Goal: Task Accomplishment & Management: Manage account settings

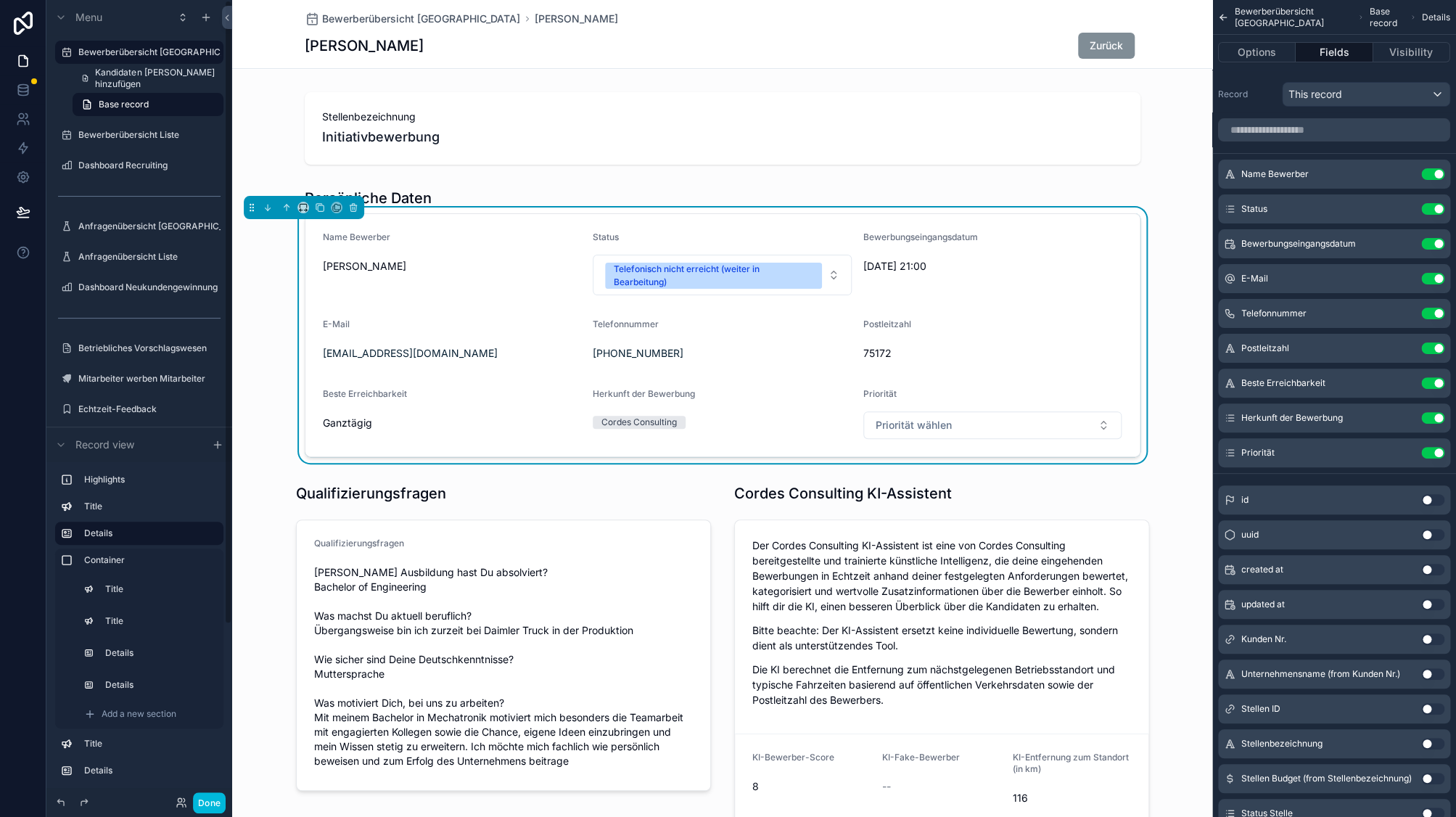
click at [169, 130] on label "Bewerberübersicht Liste" at bounding box center [147, 135] width 137 height 12
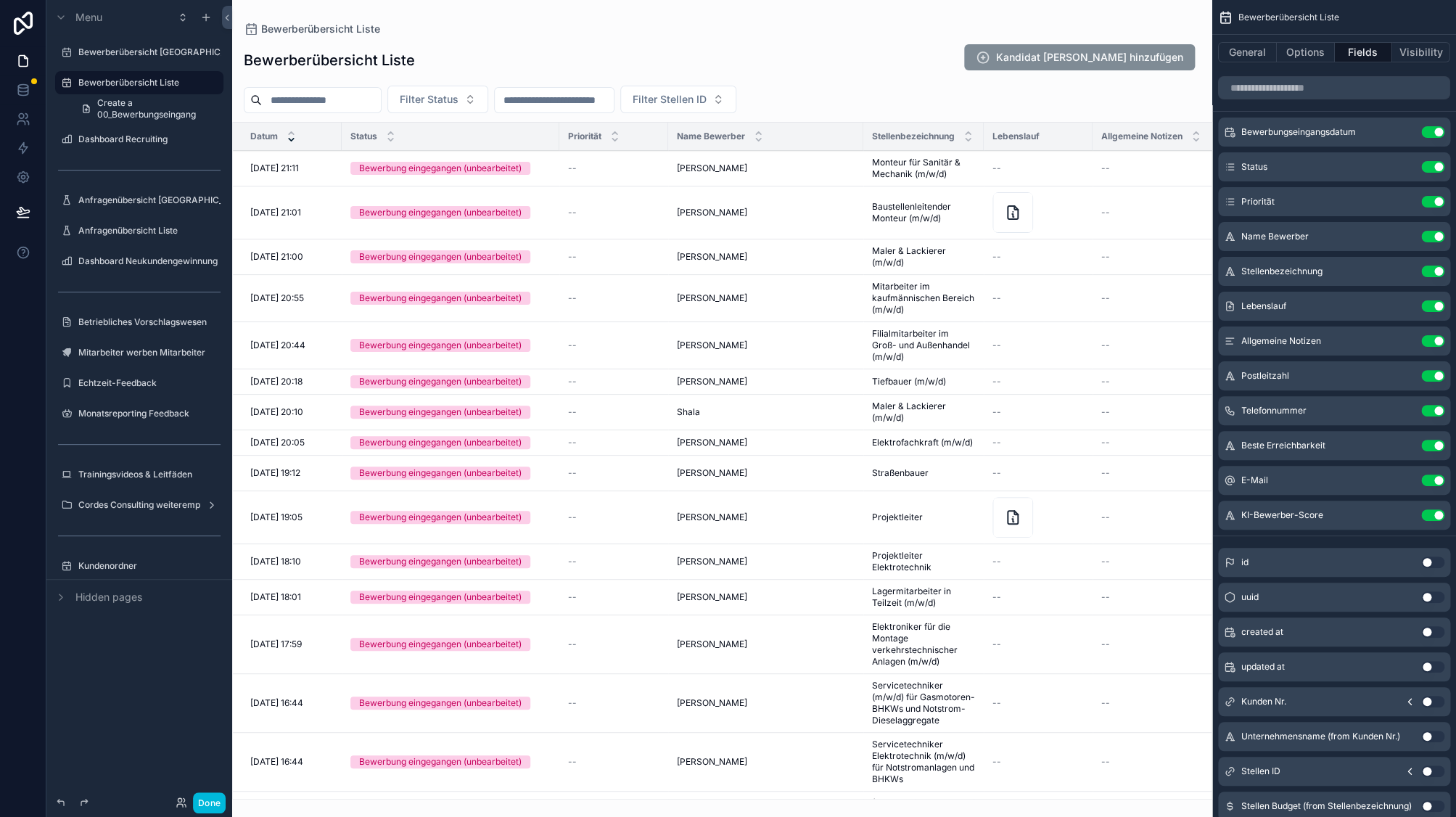
click at [576, 170] on div "scrollable content" at bounding box center [723, 408] width 980 height 817
click at [549, 169] on div "Bewerbung eingegangen (unbearbeitet)" at bounding box center [450, 168] width 200 height 13
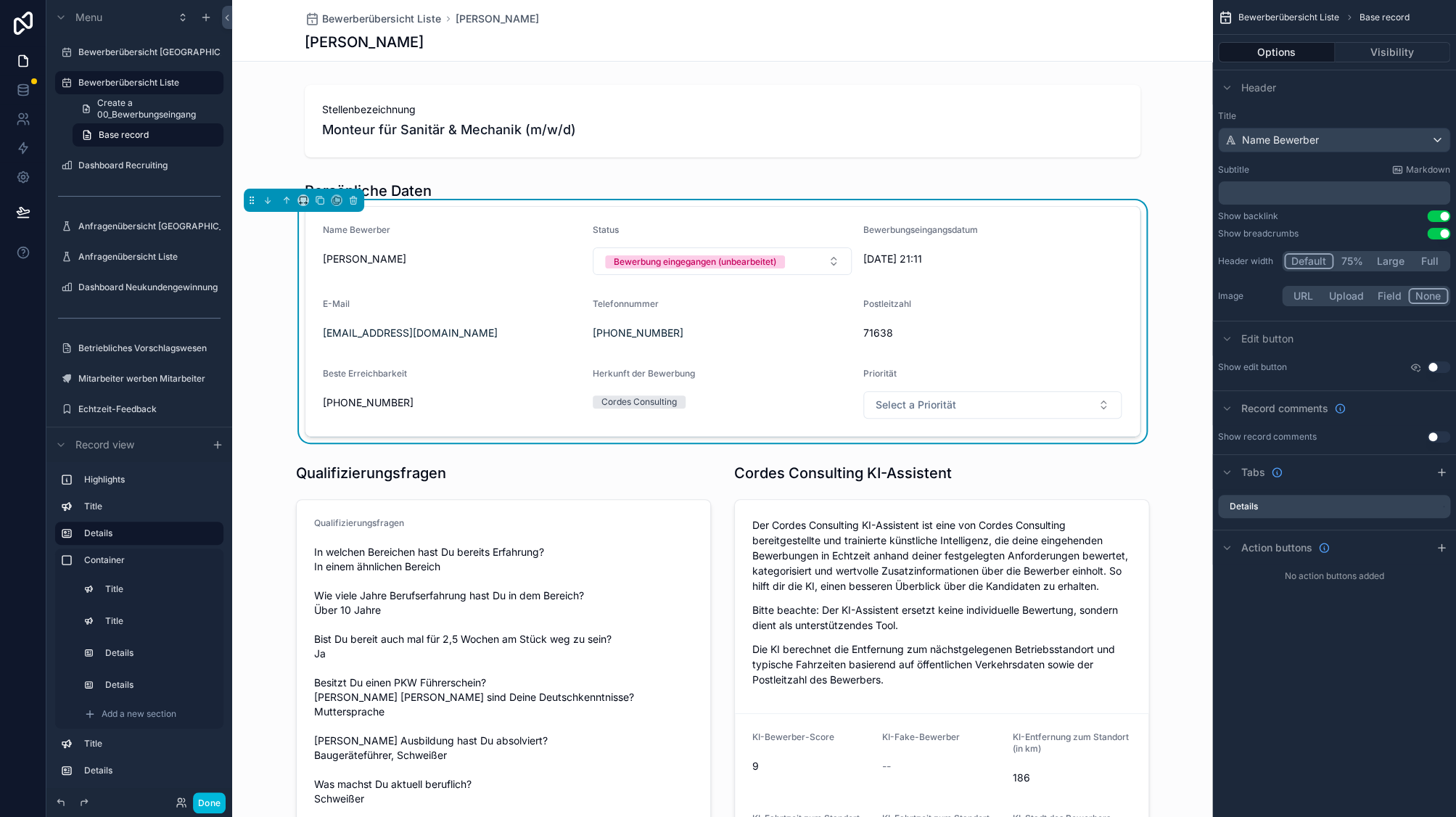
click at [926, 409] on span "Select a Priorität" at bounding box center [915, 405] width 80 height 14
click at [1007, 310] on div "Postleitzahl" at bounding box center [993, 307] width 259 height 17
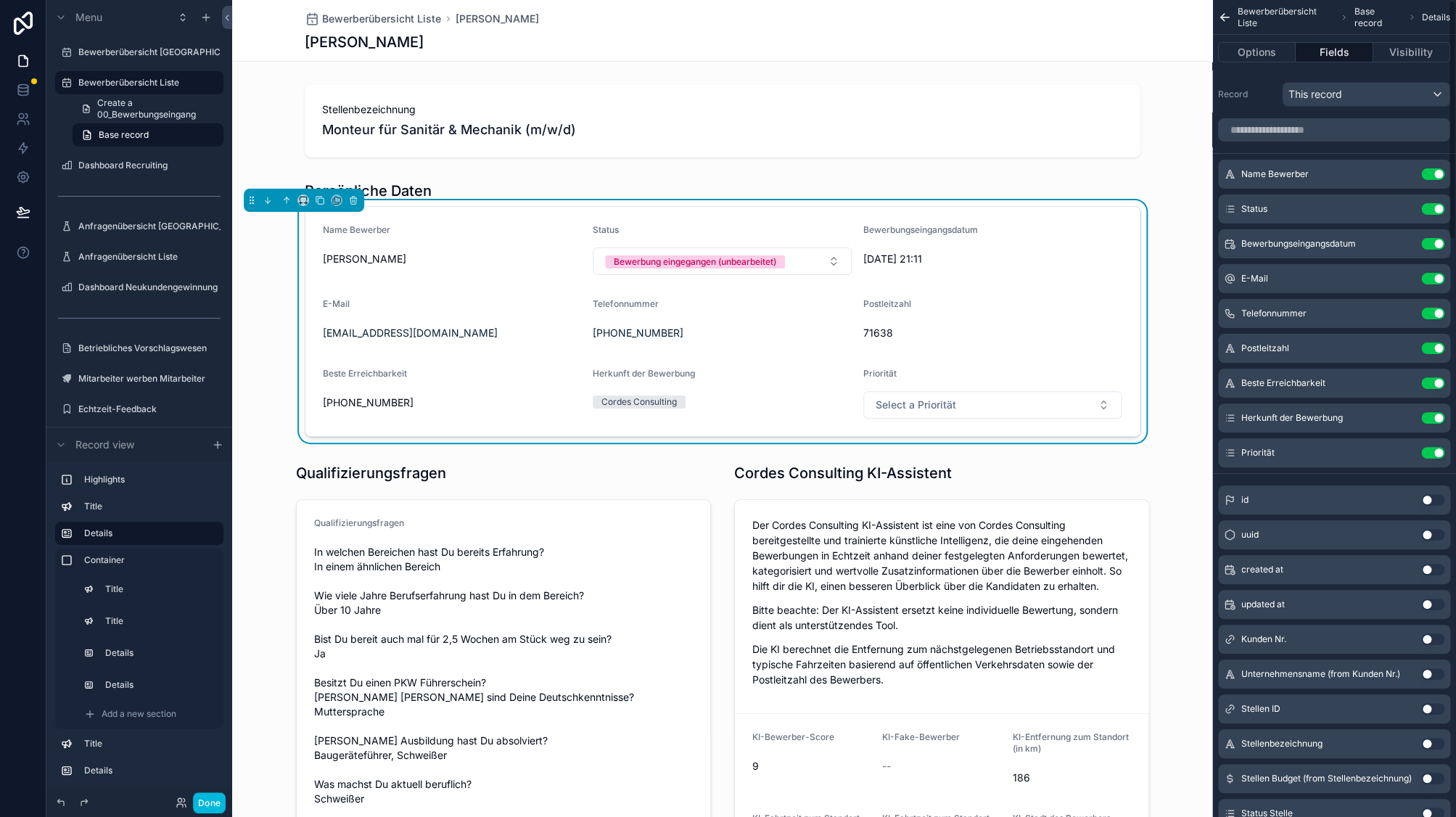
click at [0, 0] on icon "scrollable content" at bounding box center [0, 0] width 0 height 0
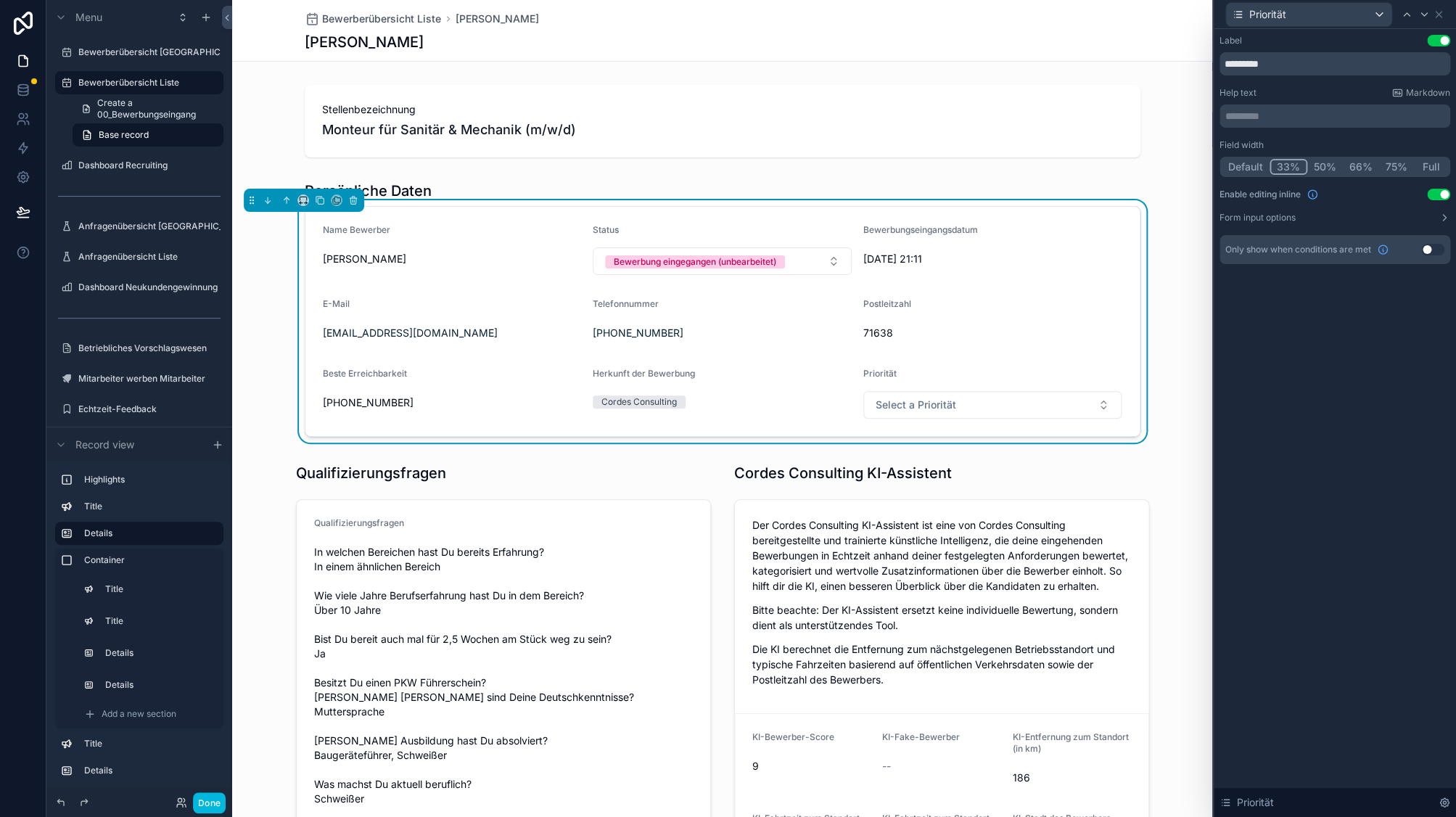
click at [1280, 219] on label "Form input options" at bounding box center [1258, 217] width 76 height 12
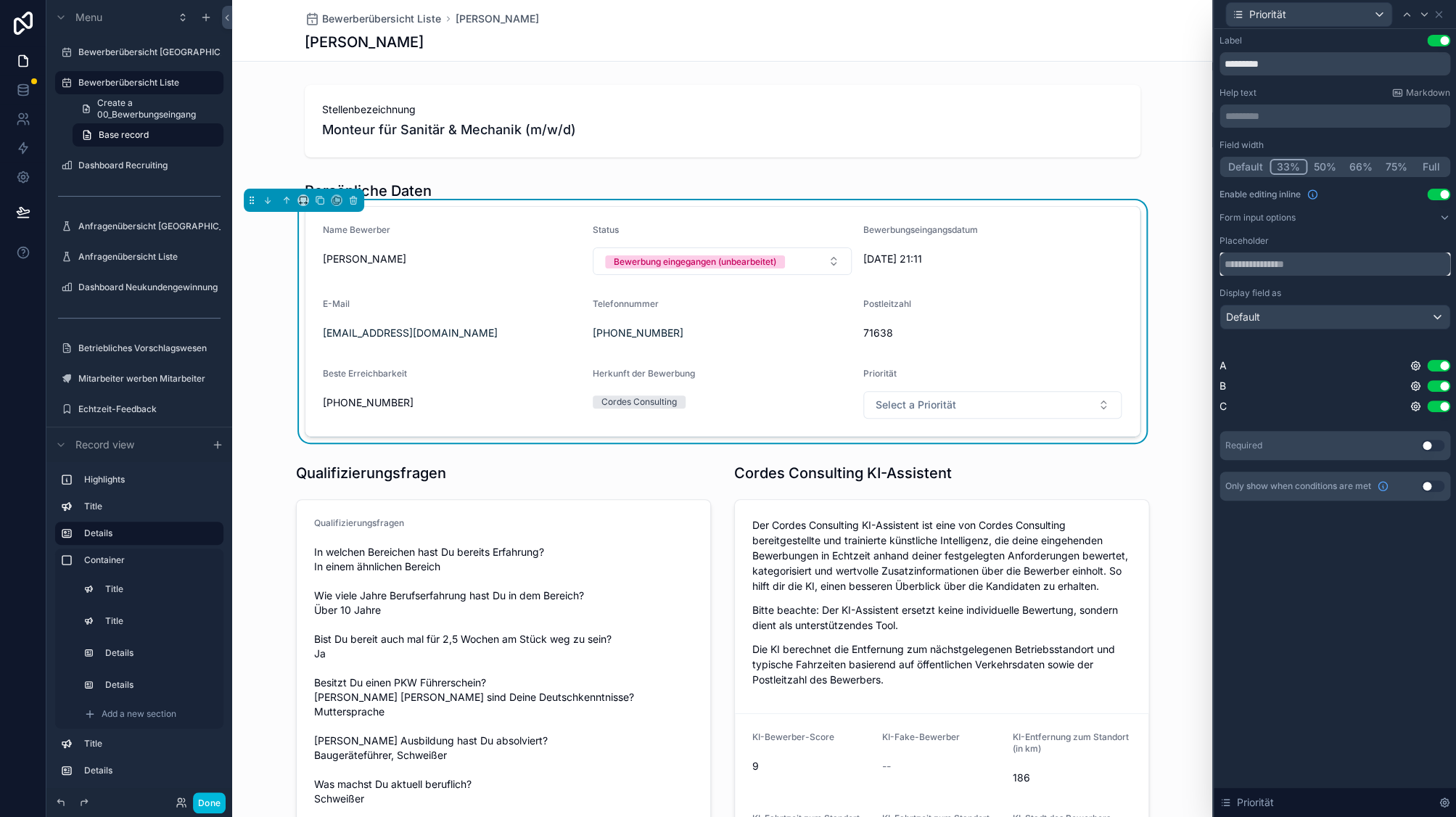
click at [1263, 260] on input "text" at bounding box center [1335, 264] width 231 height 24
type input "**********"
click at [1357, 615] on div "**********" at bounding box center [1335, 423] width 242 height 788
click at [154, 58] on div "Bewerberübersicht [GEOGRAPHIC_DATA]" at bounding box center [149, 52] width 142 height 12
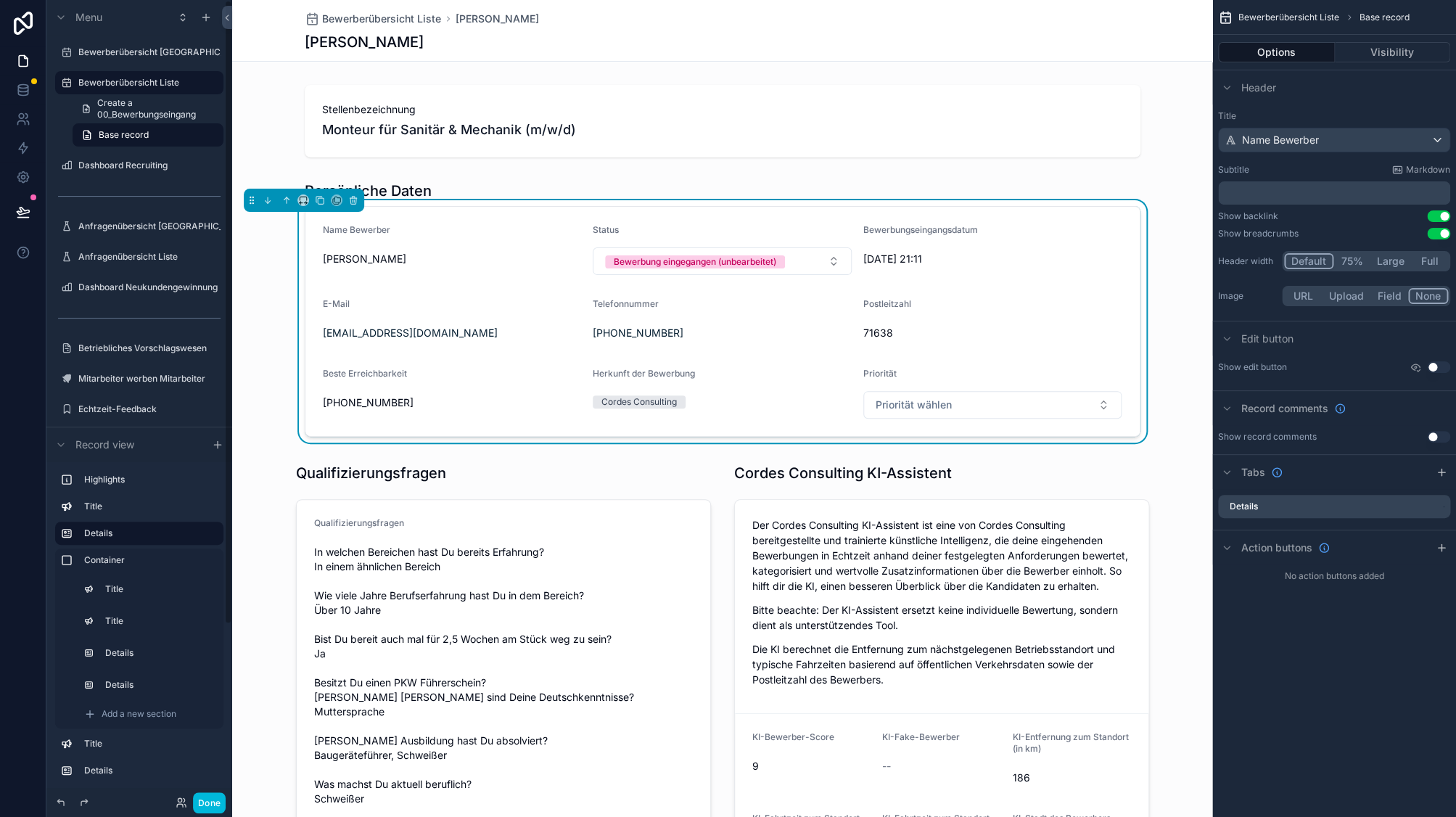
click at [118, 52] on label "Bewerberübersicht [GEOGRAPHIC_DATA]" at bounding box center [149, 52] width 142 height 12
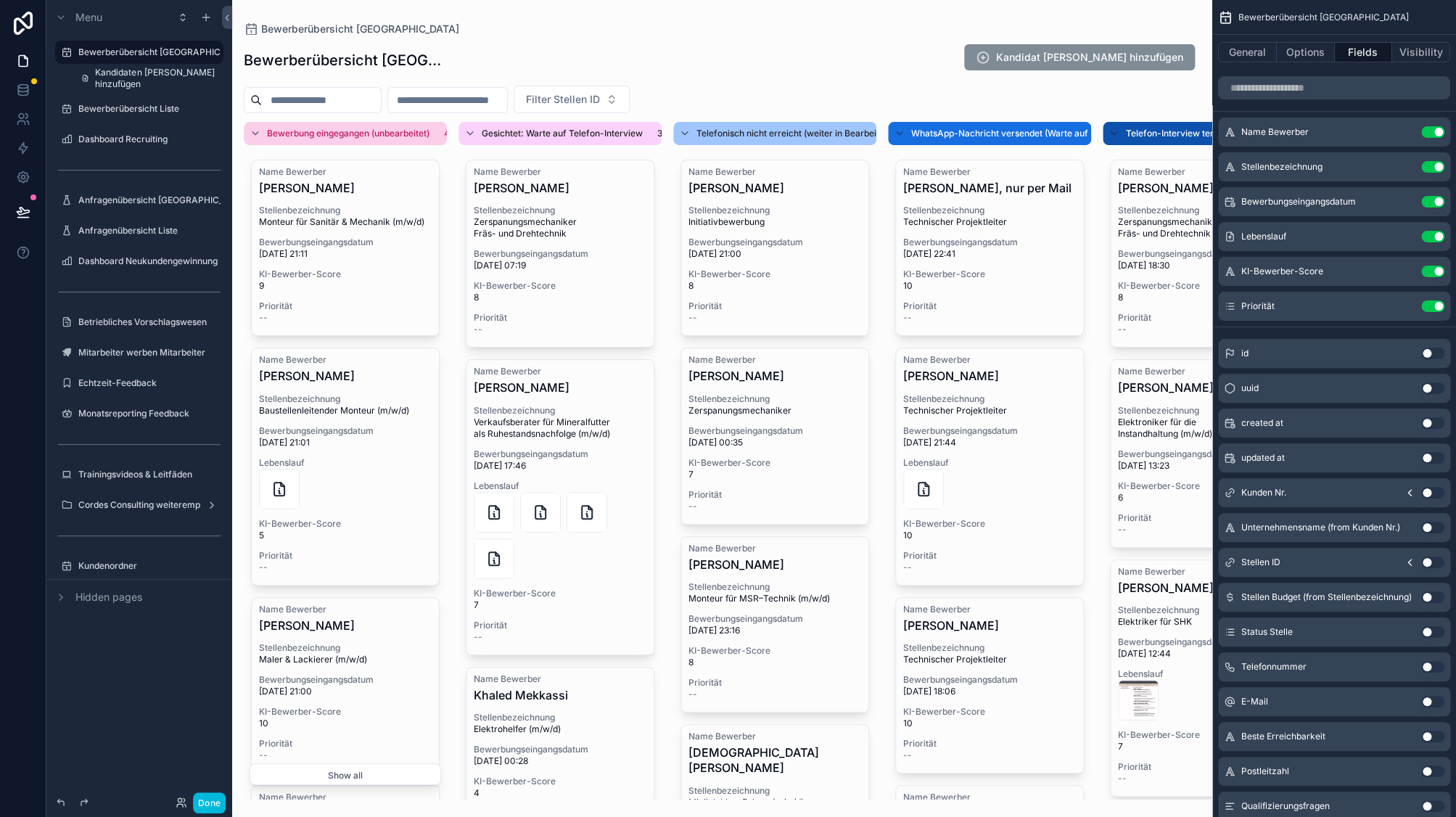
click at [128, 46] on div "Bewerberübersicht [GEOGRAPHIC_DATA]" at bounding box center [149, 52] width 142 height 17
click at [484, 221] on div "scrollable content" at bounding box center [723, 408] width 980 height 817
click at [584, 195] on span "[PERSON_NAME]" at bounding box center [560, 190] width 173 height 18
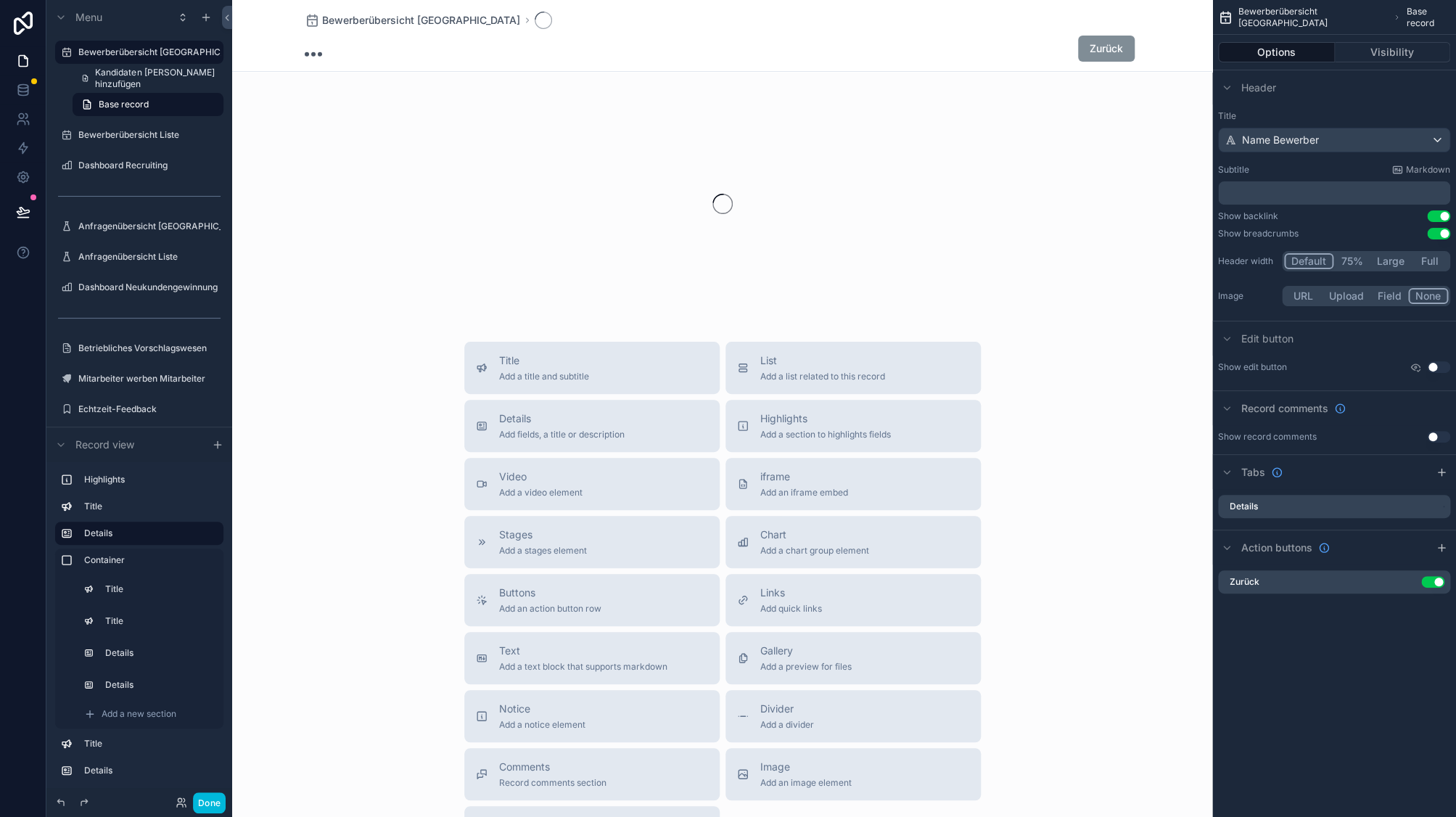
click at [515, 172] on div "scrollable content" at bounding box center [723, 204] width 980 height 230
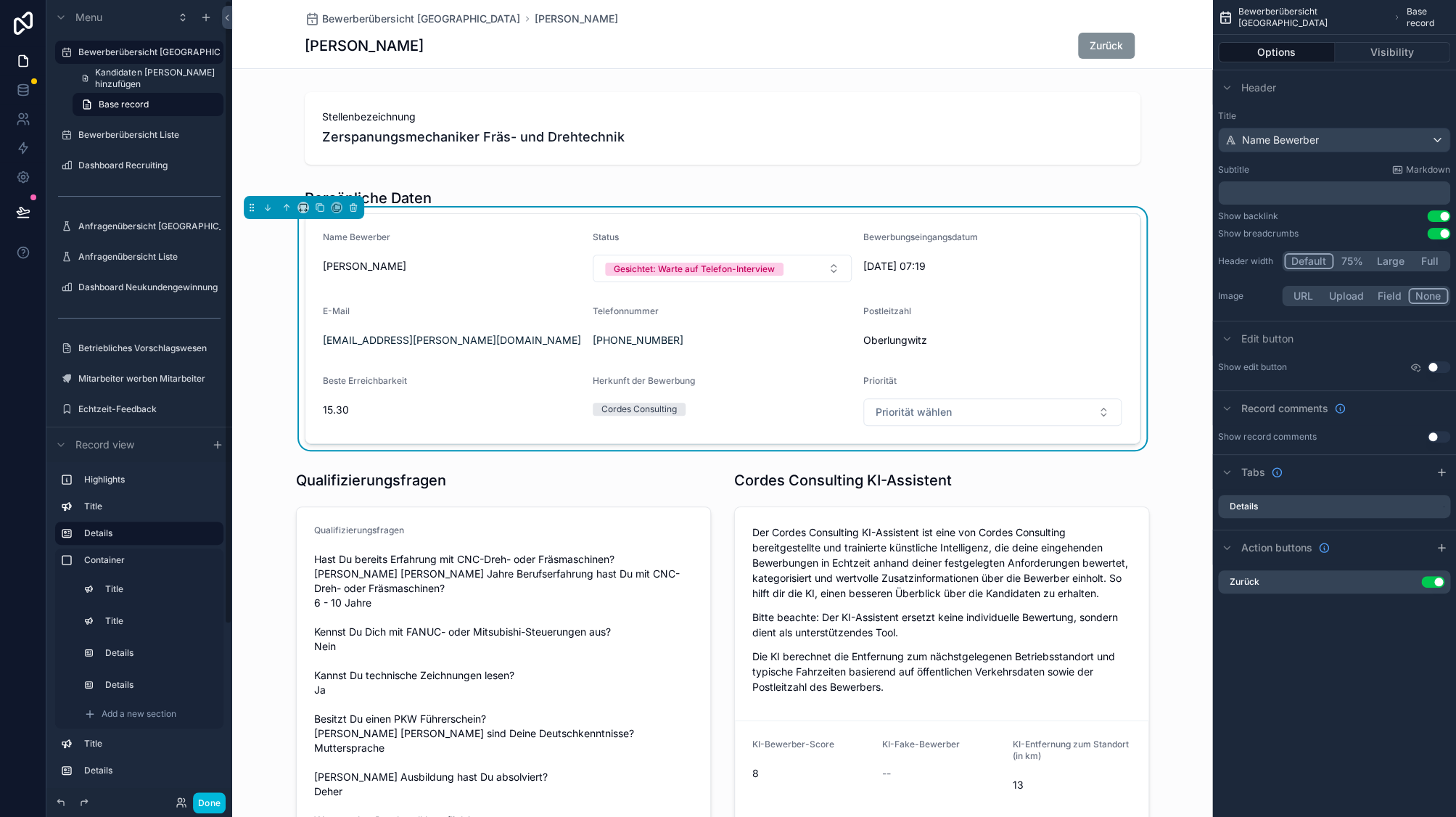
click at [121, 135] on label "Bewerberübersicht Liste" at bounding box center [147, 135] width 137 height 12
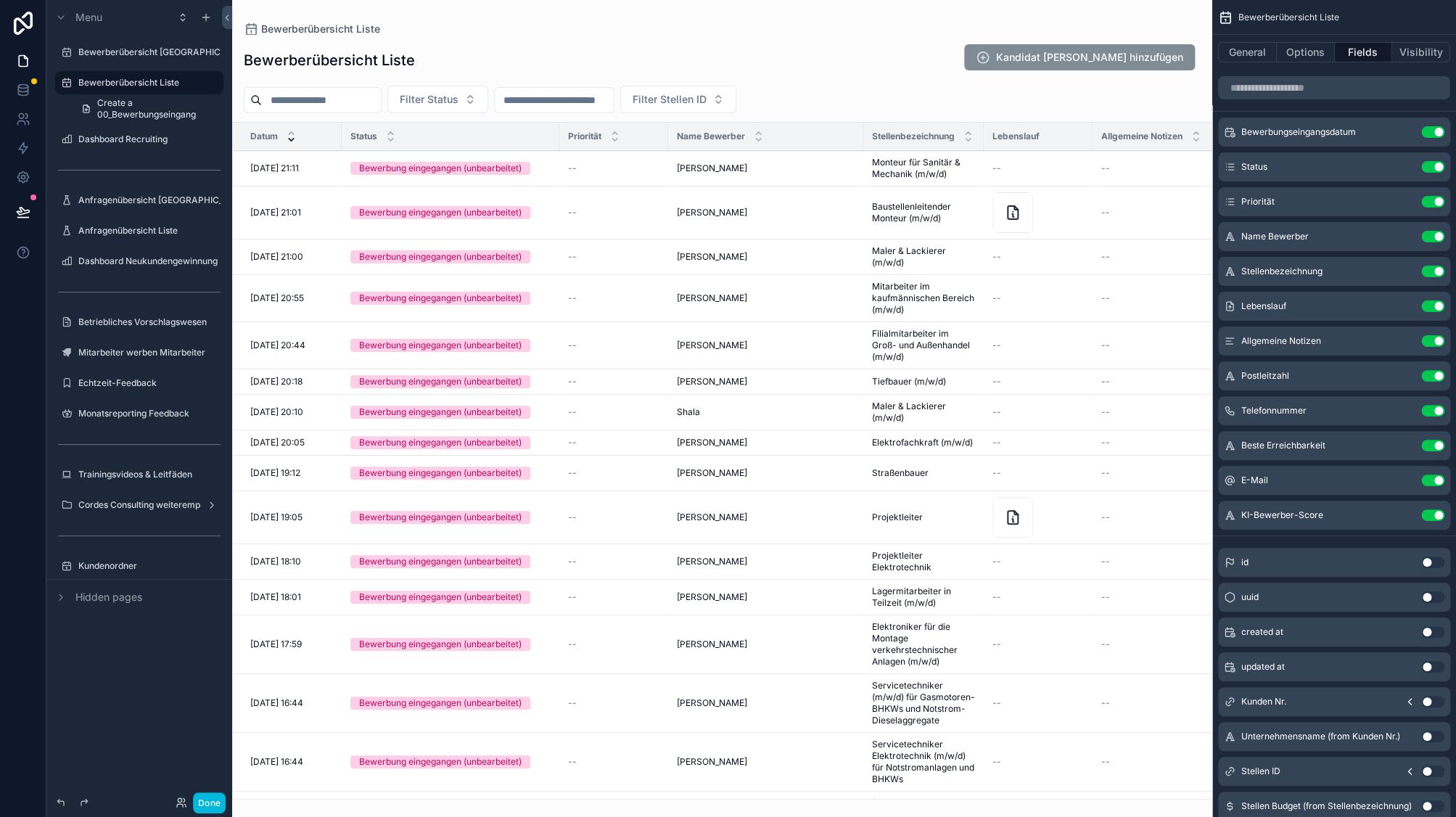
click at [596, 180] on div "scrollable content" at bounding box center [723, 408] width 980 height 817
click at [645, 171] on div "--" at bounding box center [613, 168] width 91 height 12
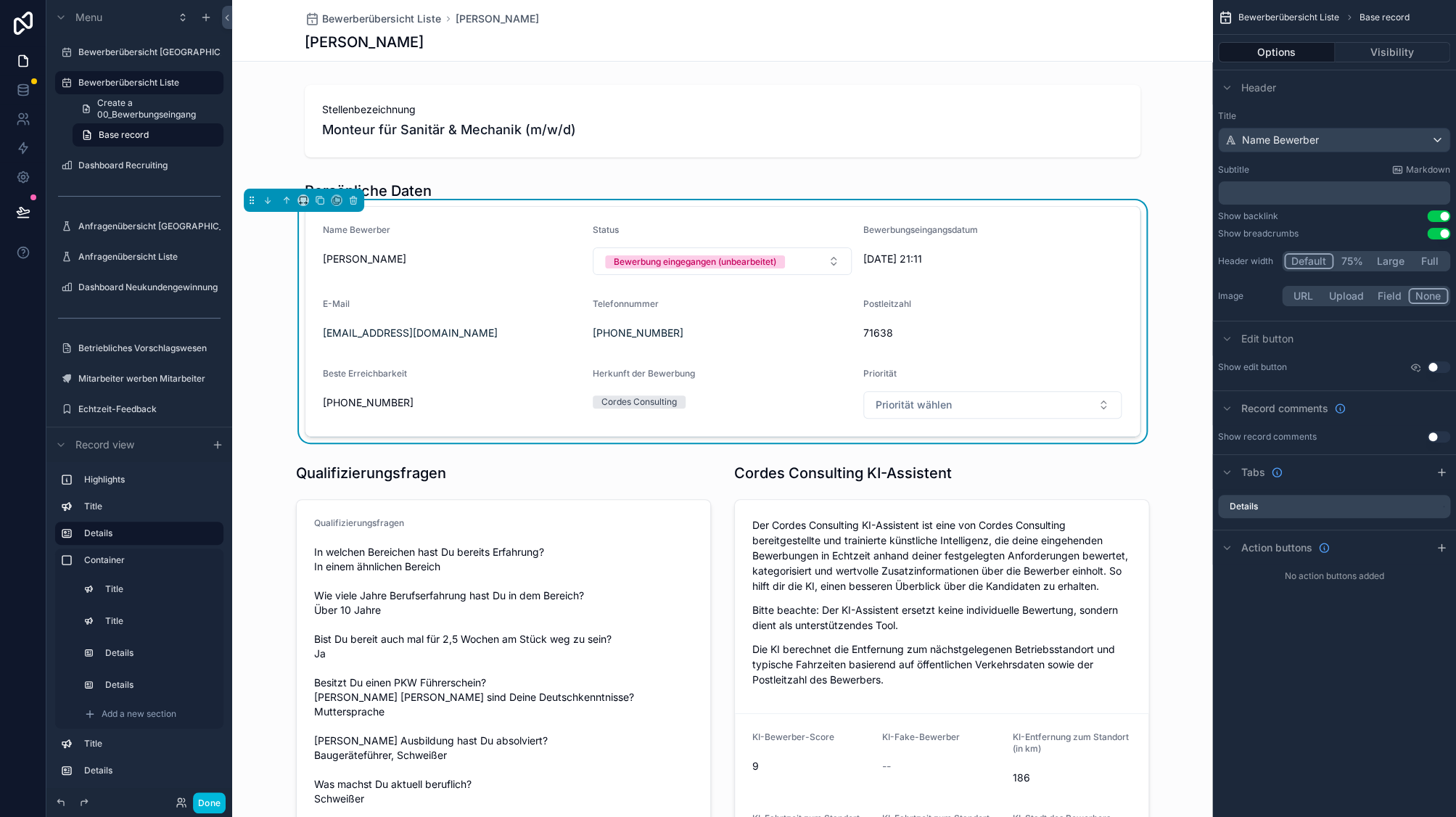
click at [383, 20] on span "Bewerberübersicht Liste" at bounding box center [382, 19] width 119 height 14
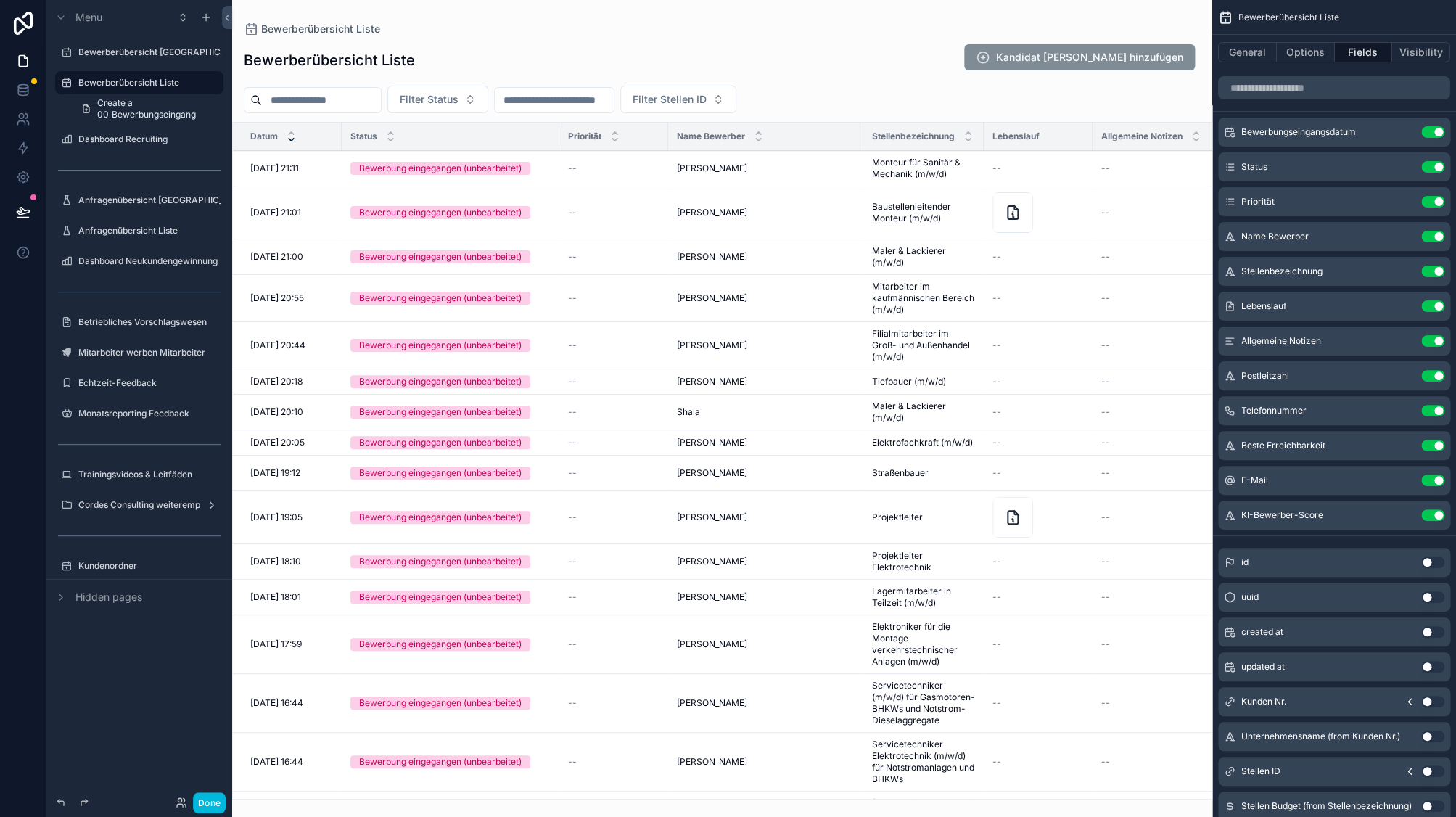
click at [638, 143] on div "Priorität" at bounding box center [614, 137] width 109 height 27
click at [0, 0] on icon "scrollable content" at bounding box center [0, 0] width 0 height 0
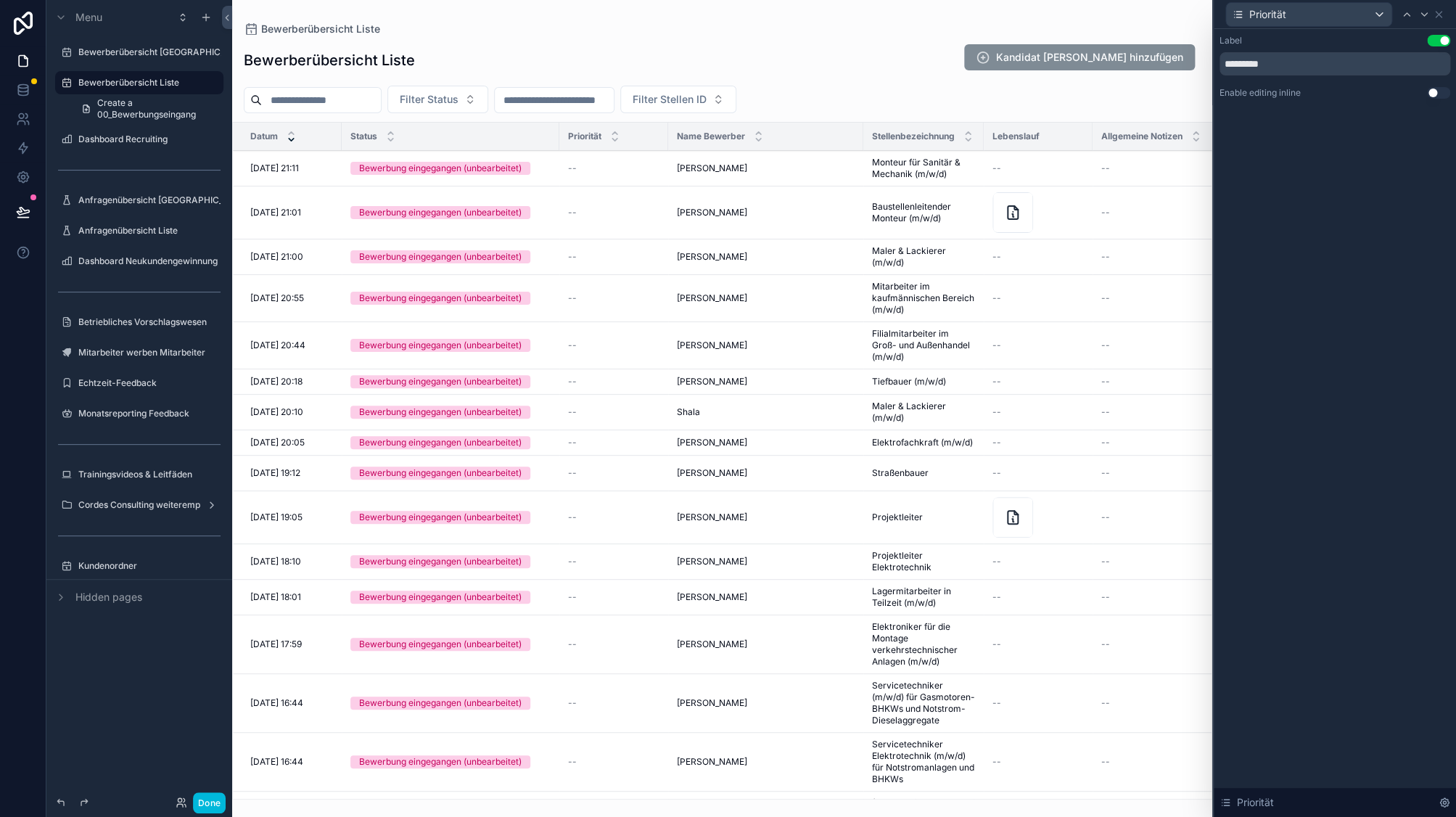
click at [1433, 89] on button "Use setting" at bounding box center [1439, 92] width 24 height 12
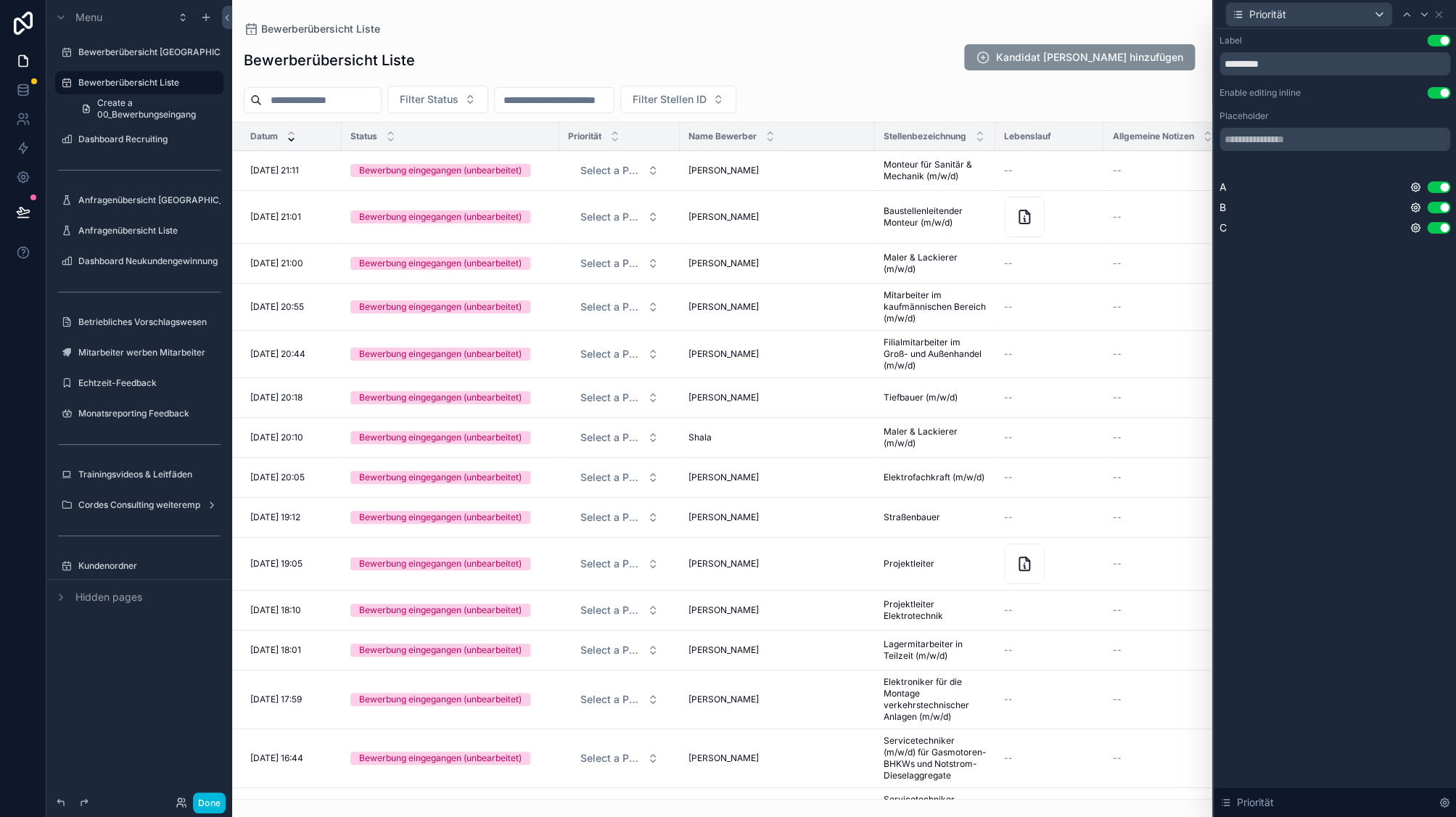
click at [1266, 93] on div "Enable editing inline" at bounding box center [1261, 92] width 81 height 12
click at [1254, 141] on input "text" at bounding box center [1335, 139] width 231 height 24
click at [1278, 142] on input "**********" at bounding box center [1335, 139] width 231 height 24
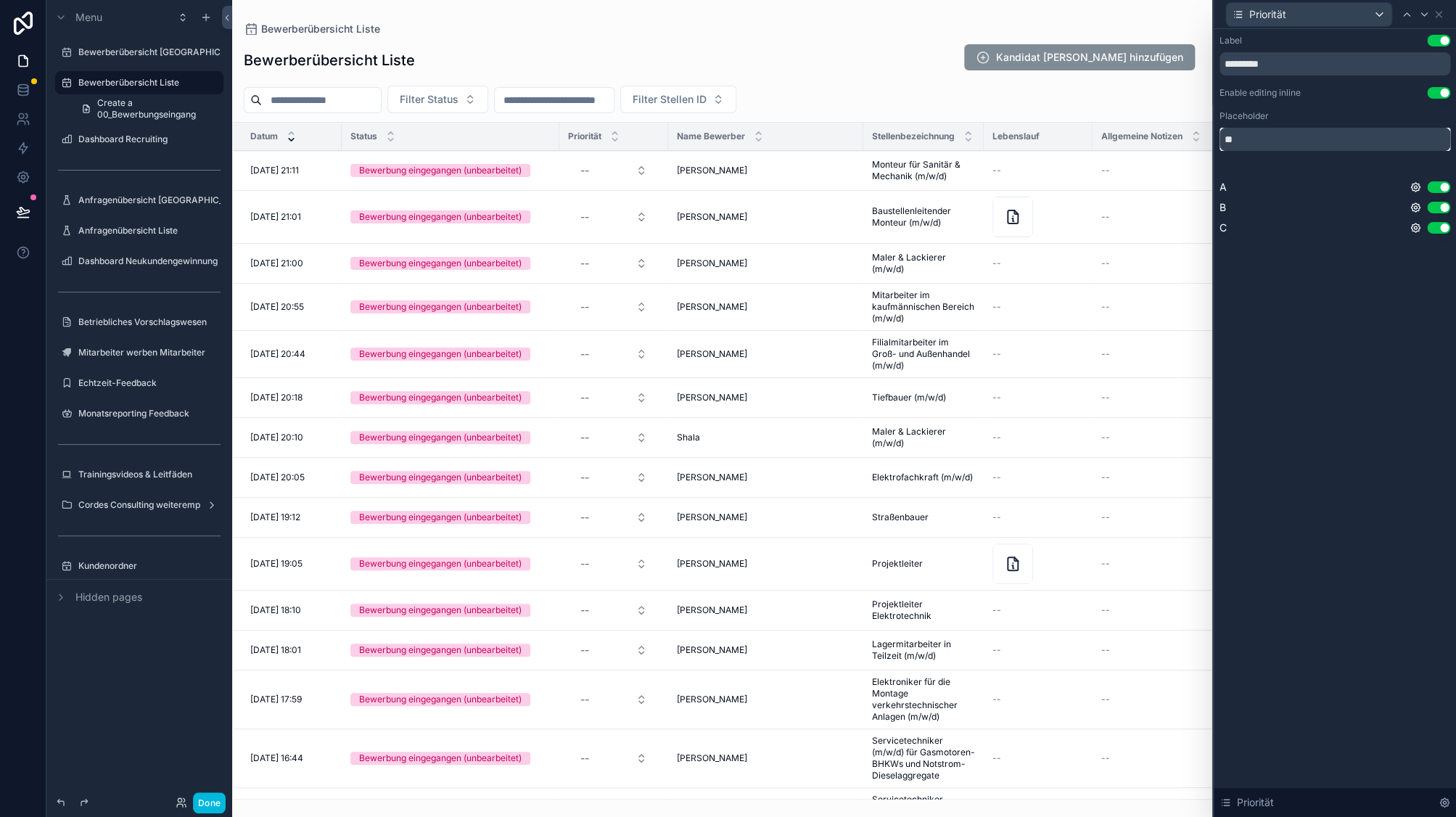
type input "**"
click at [1316, 343] on div "Label Use setting ********* Enable editing inline Use setting Placeholder ** A …" at bounding box center [1335, 423] width 242 height 788
click at [121, 53] on label "Bewerberübersicht [GEOGRAPHIC_DATA]" at bounding box center [149, 52] width 142 height 12
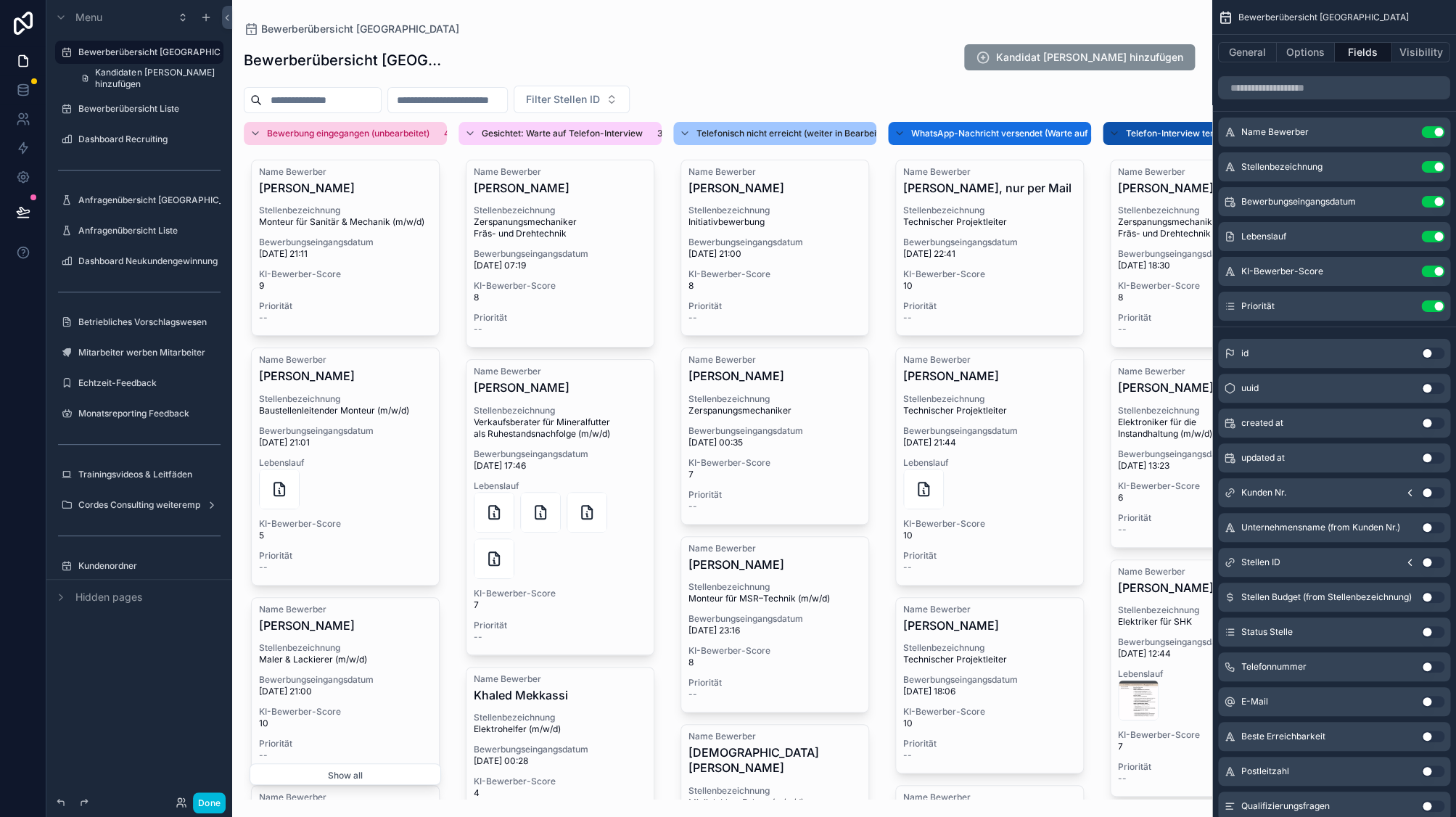
click at [487, 328] on div "scrollable content" at bounding box center [723, 408] width 980 height 817
